Goal: Navigation & Orientation: Find specific page/section

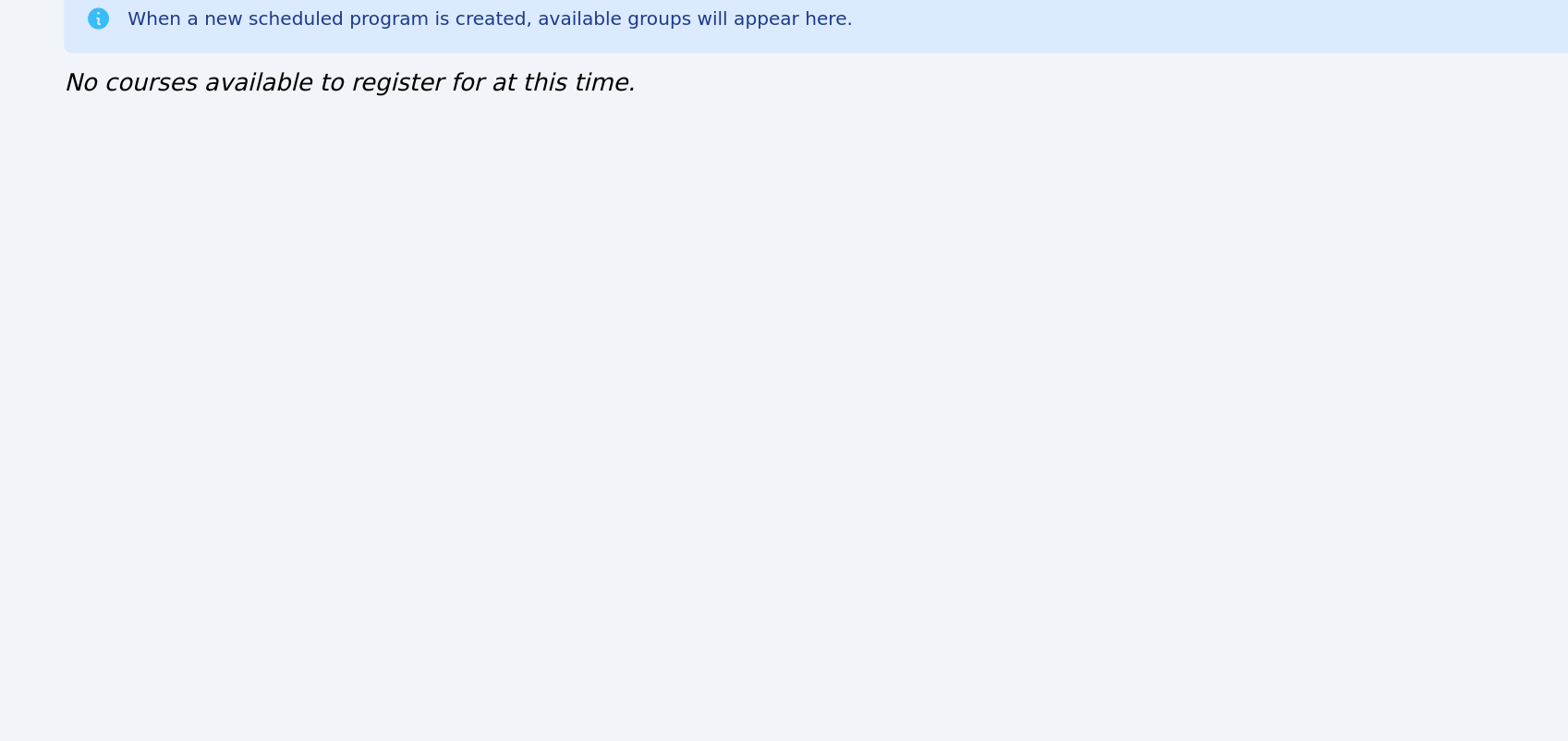
click at [751, 567] on div "Home Sessions Study Groups Students Messages Open user menu Lee'Tayna Hostick O…" at bounding box center [784, 370] width 1568 height 741
